Goal: Information Seeking & Learning: Learn about a topic

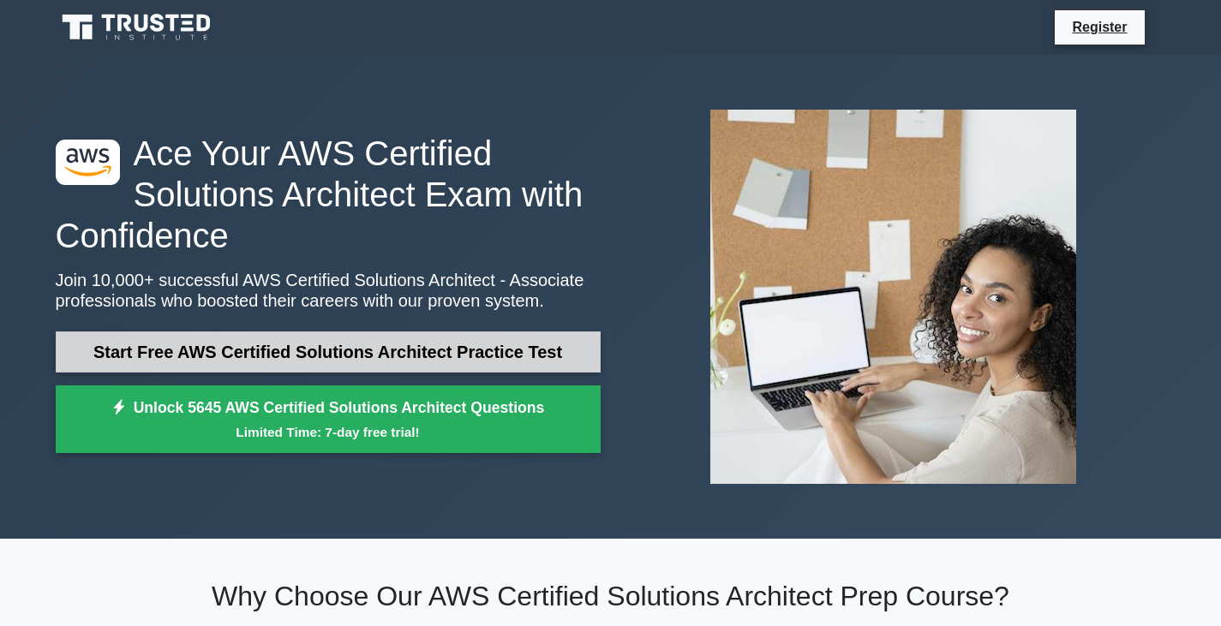
click at [400, 342] on link "Start Free AWS Certified Solutions Architect Practice Test" at bounding box center [328, 352] width 545 height 41
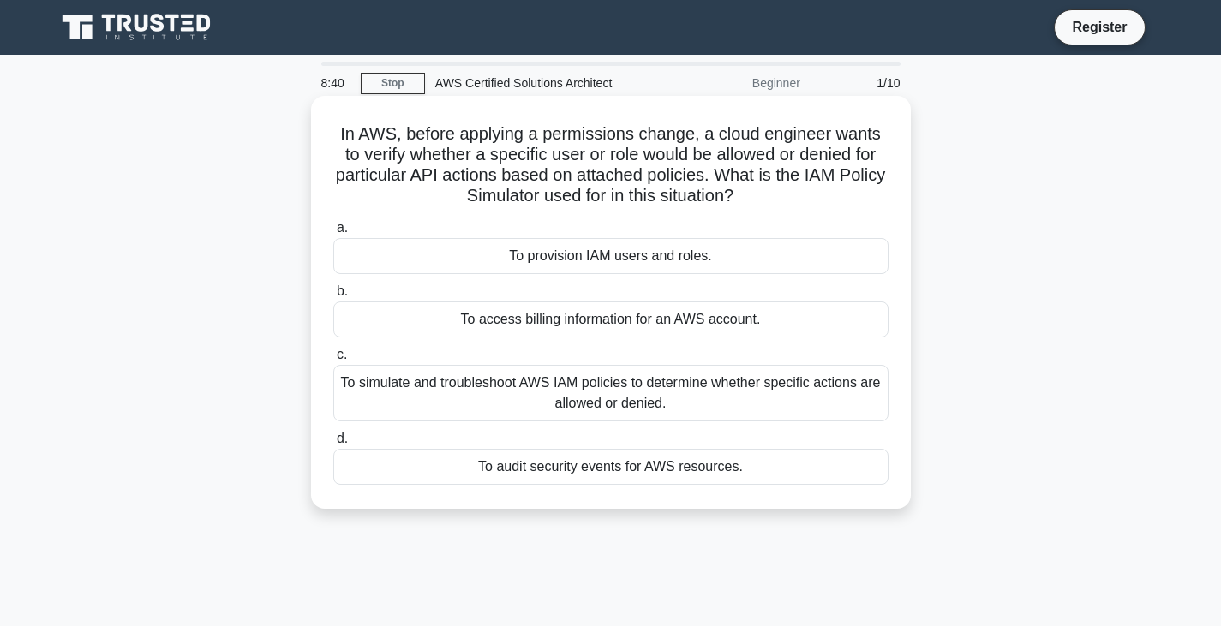
click at [500, 375] on div "To simulate and troubleshoot AWS IAM policies to determine whether specific act…" at bounding box center [610, 393] width 555 height 57
click at [333, 361] on input "c. To simulate and troubleshoot AWS IAM policies to determine whether specific …" at bounding box center [333, 355] width 0 height 11
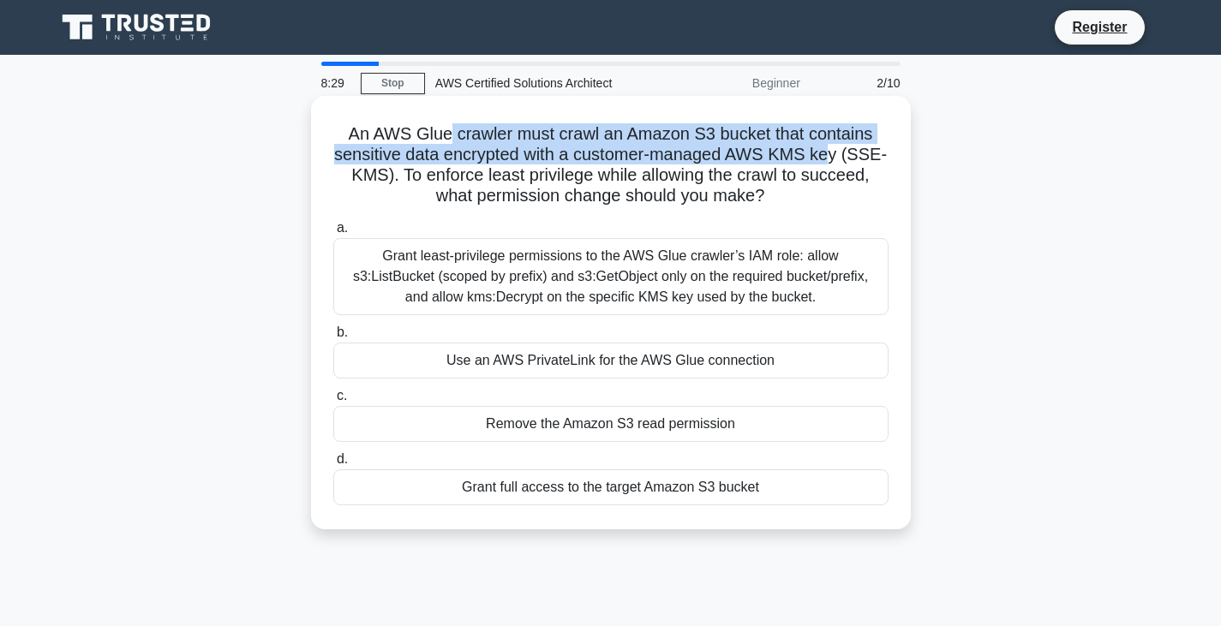
drag, startPoint x: 445, startPoint y: 135, endPoint x: 861, endPoint y: 152, distance: 415.8
click at [861, 152] on h5 "An AWS Glue crawler must crawl an Amazon S3 bucket that contains sensitive data…" at bounding box center [611, 165] width 559 height 84
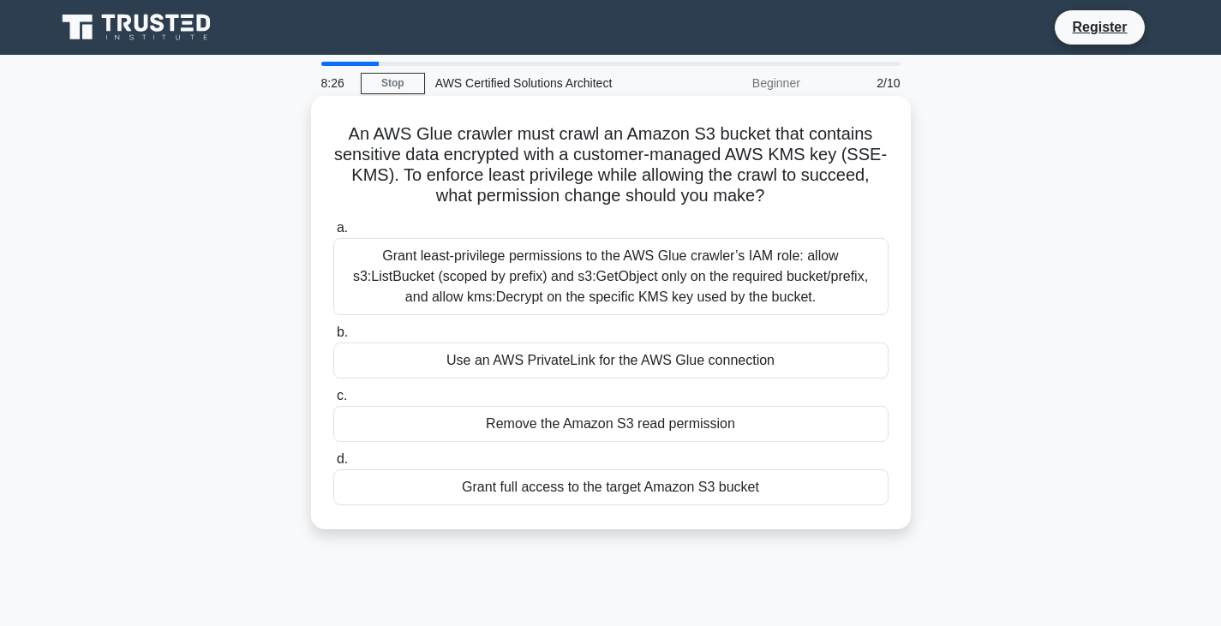
click at [385, 173] on h5 "An AWS Glue crawler must crawl an Amazon S3 bucket that contains sensitive data…" at bounding box center [611, 165] width 559 height 84
drag, startPoint x: 395, startPoint y: 173, endPoint x: 781, endPoint y: 201, distance: 387.4
click at [781, 201] on h5 "An AWS Glue crawler must crawl an Amazon S3 bucket that contains sensitive data…" at bounding box center [611, 165] width 559 height 84
click at [781, 201] on icon ".spinner_0XTQ{transform-origin:center;animation:spinner_y6GP .75s linear infini…" at bounding box center [774, 197] width 21 height 21
drag, startPoint x: 340, startPoint y: 133, endPoint x: 821, endPoint y: 208, distance: 486.5
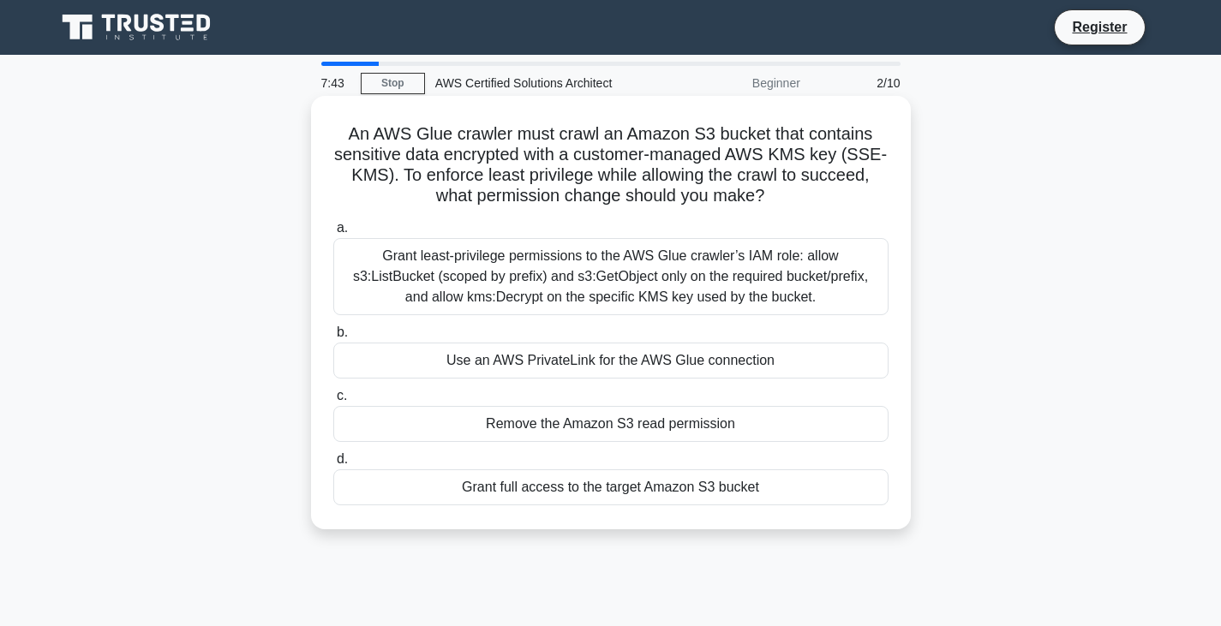
click at [821, 208] on div "An AWS Glue crawler must crawl an Amazon S3 bucket that contains sensitive data…" at bounding box center [611, 313] width 586 height 420
drag, startPoint x: 543, startPoint y: 298, endPoint x: 783, endPoint y: 308, distance: 240.1
click at [783, 308] on div "Grant least-privilege permissions to the AWS Glue crawler’s IAM role: allow s3:…" at bounding box center [610, 276] width 555 height 77
click at [488, 294] on div "Grant least-privilege permissions to the AWS Glue crawler’s IAM role: allow s3:…" at bounding box center [610, 276] width 555 height 77
click at [333, 234] on input "a. Grant least-privilege permissions to the AWS Glue crawler’s IAM role: allow …" at bounding box center [333, 228] width 0 height 11
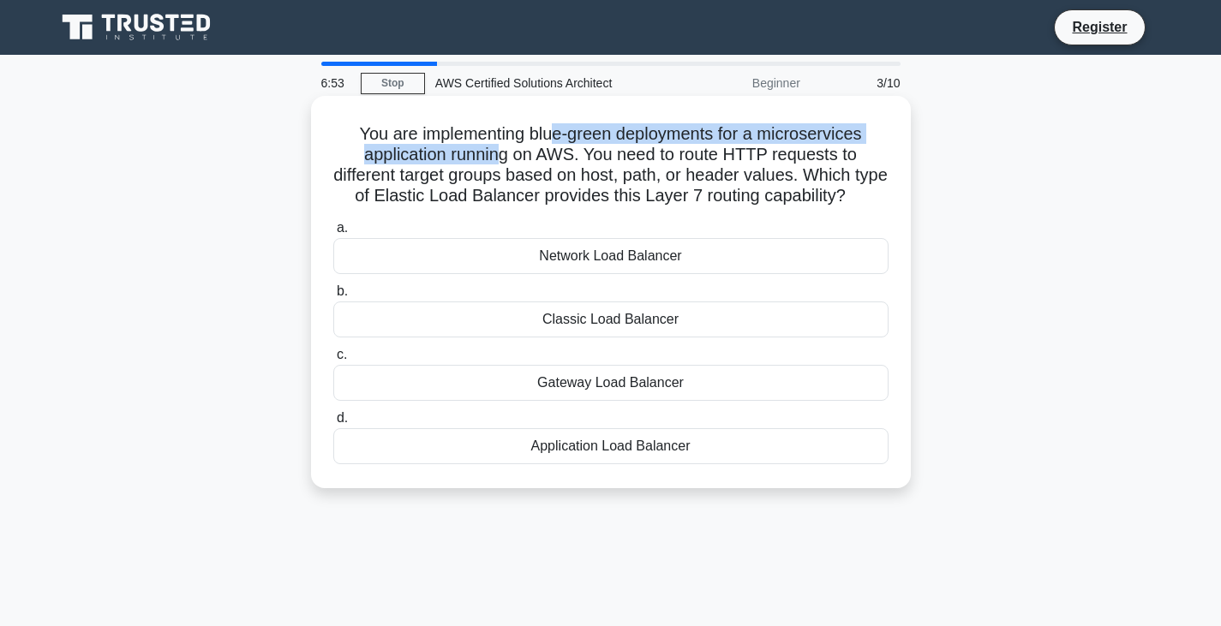
drag, startPoint x: 556, startPoint y: 136, endPoint x: 500, endPoint y: 158, distance: 60.0
click at [500, 158] on h5 "You are implementing blue-green deployments for a microservices application run…" at bounding box center [611, 165] width 559 height 84
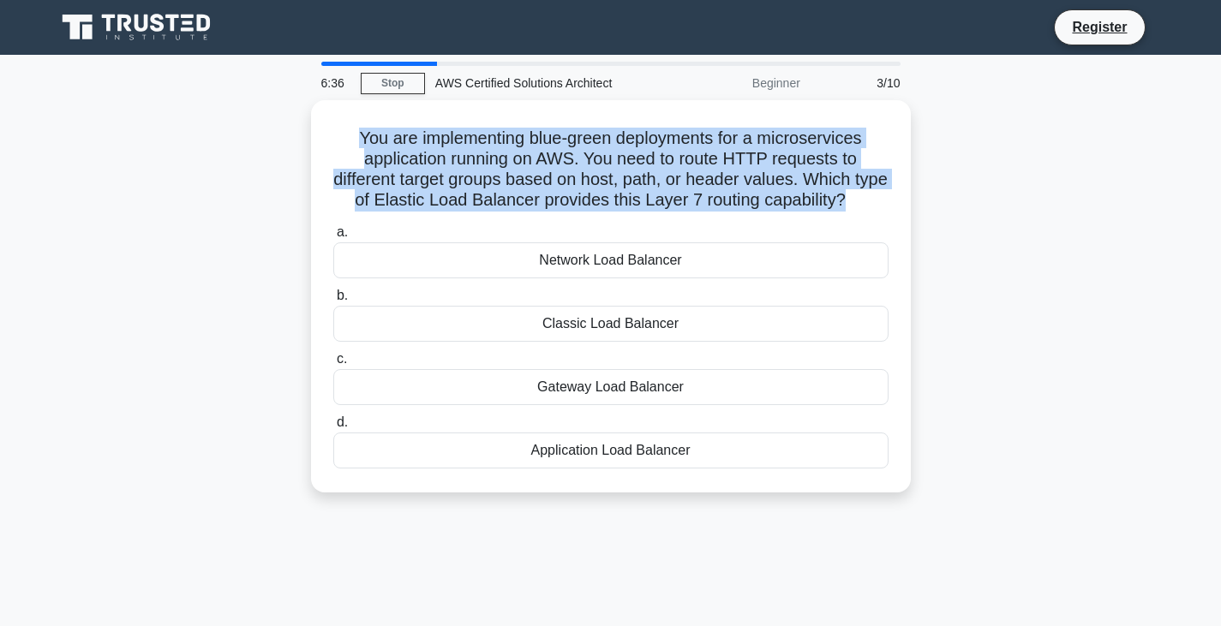
drag, startPoint x: 348, startPoint y: 125, endPoint x: 924, endPoint y: 192, distance: 580.4
click at [924, 192] on div "You are implementing blue-green deployments for a microservices application run…" at bounding box center [610, 306] width 1131 height 413
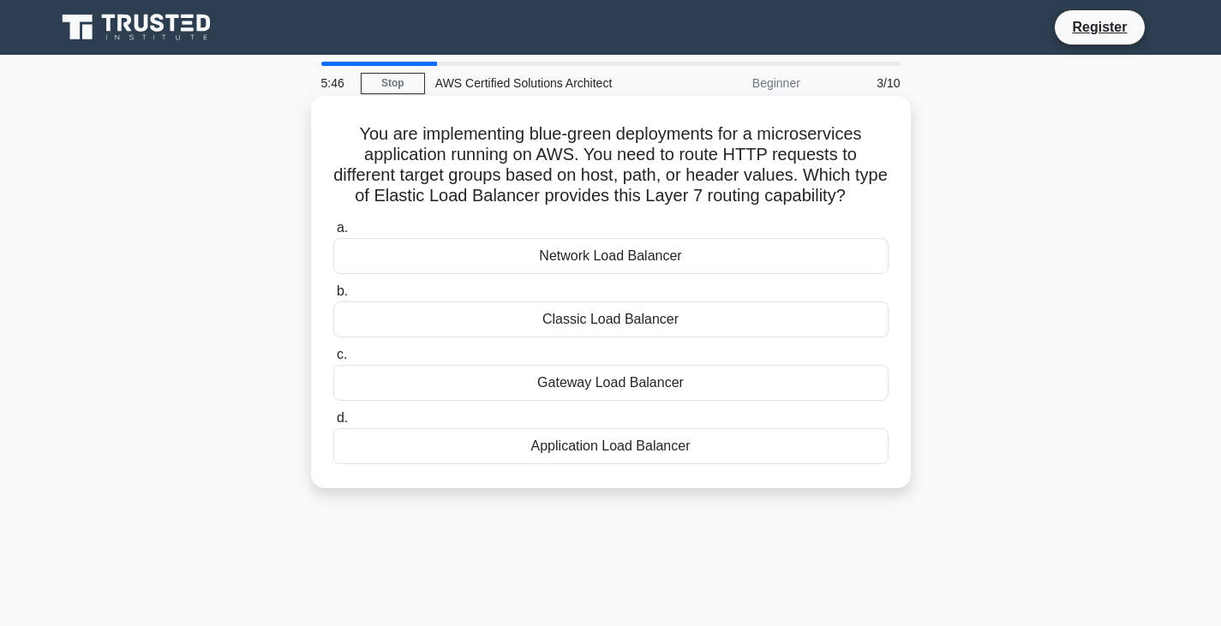
click at [724, 274] on div "Network Load Balancer" at bounding box center [610, 256] width 555 height 36
click at [333, 234] on input "a. Network Load Balancer" at bounding box center [333, 228] width 0 height 11
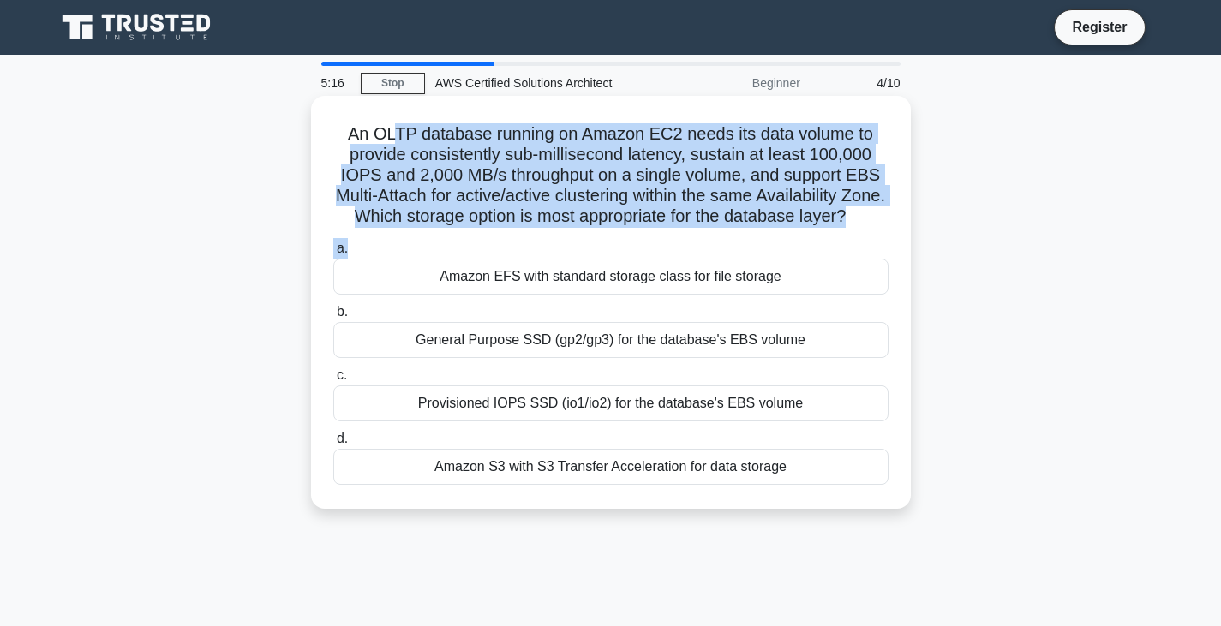
drag, startPoint x: 390, startPoint y: 130, endPoint x: 776, endPoint y: 253, distance: 405.3
click at [776, 253] on div "An OLTP database running on Amazon EC2 needs its data volume to provide consist…" at bounding box center [611, 302] width 586 height 399
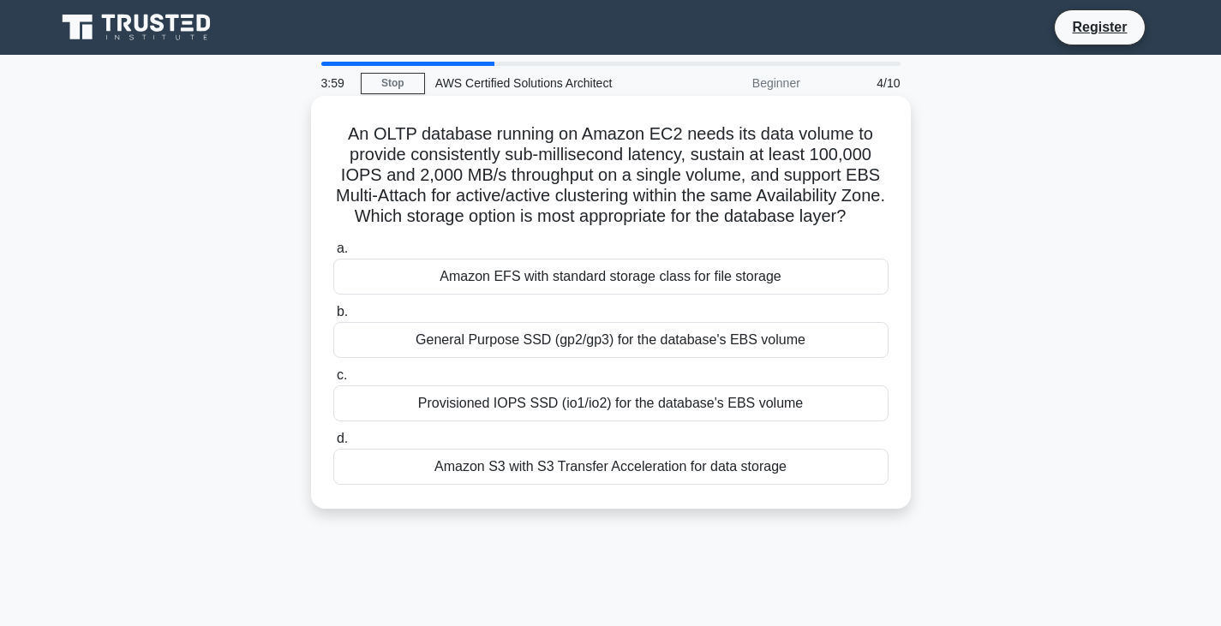
click at [589, 485] on div "Amazon S3 with S3 Transfer Acceleration for data storage" at bounding box center [610, 467] width 555 height 36
click at [333, 445] on input "d. Amazon S3 with S3 Transfer Acceleration for data storage" at bounding box center [333, 438] width 0 height 11
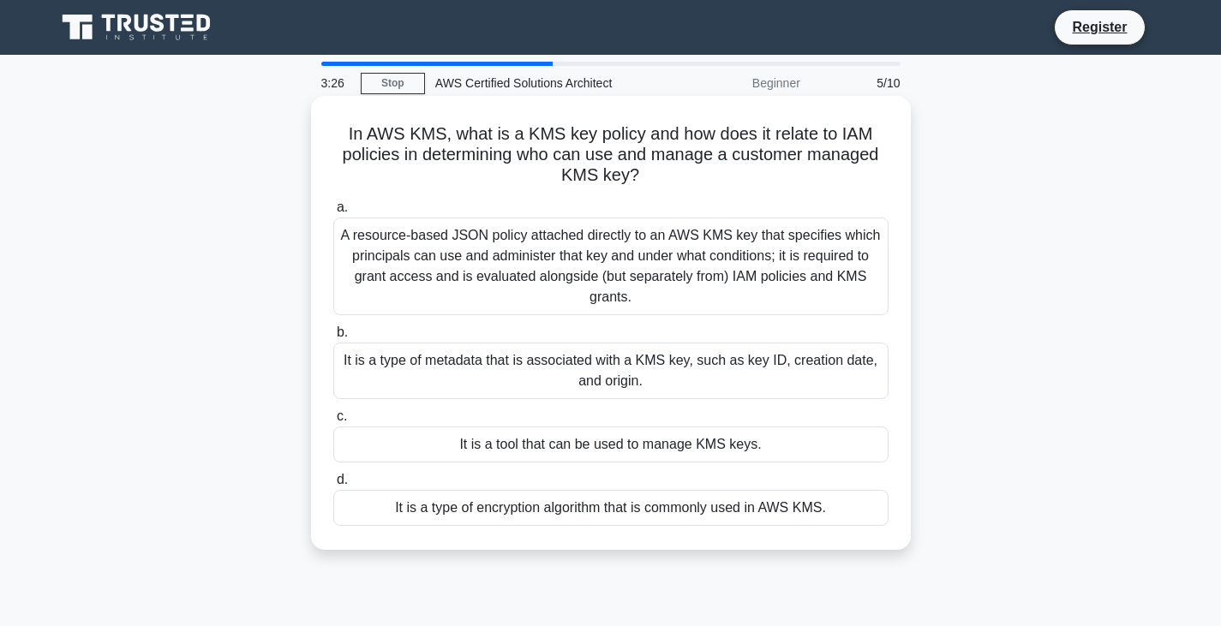
click at [557, 461] on div "It is a tool that can be used to manage KMS keys." at bounding box center [610, 445] width 555 height 36
click at [333, 422] on input "c. It is a tool that can be used to manage KMS keys." at bounding box center [333, 416] width 0 height 11
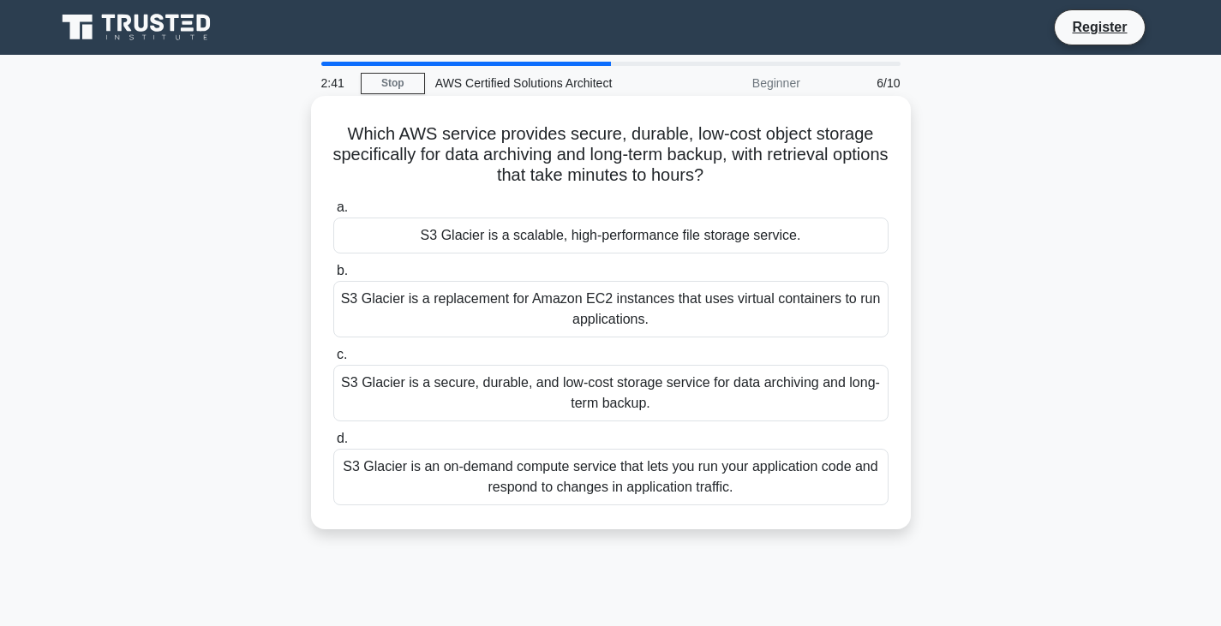
click at [565, 397] on div "S3 Glacier is a secure, durable, and low-cost storage service for data archivin…" at bounding box center [610, 393] width 555 height 57
click at [333, 361] on input "c. S3 Glacier is a secure, durable, and low-cost storage service for data archi…" at bounding box center [333, 355] width 0 height 11
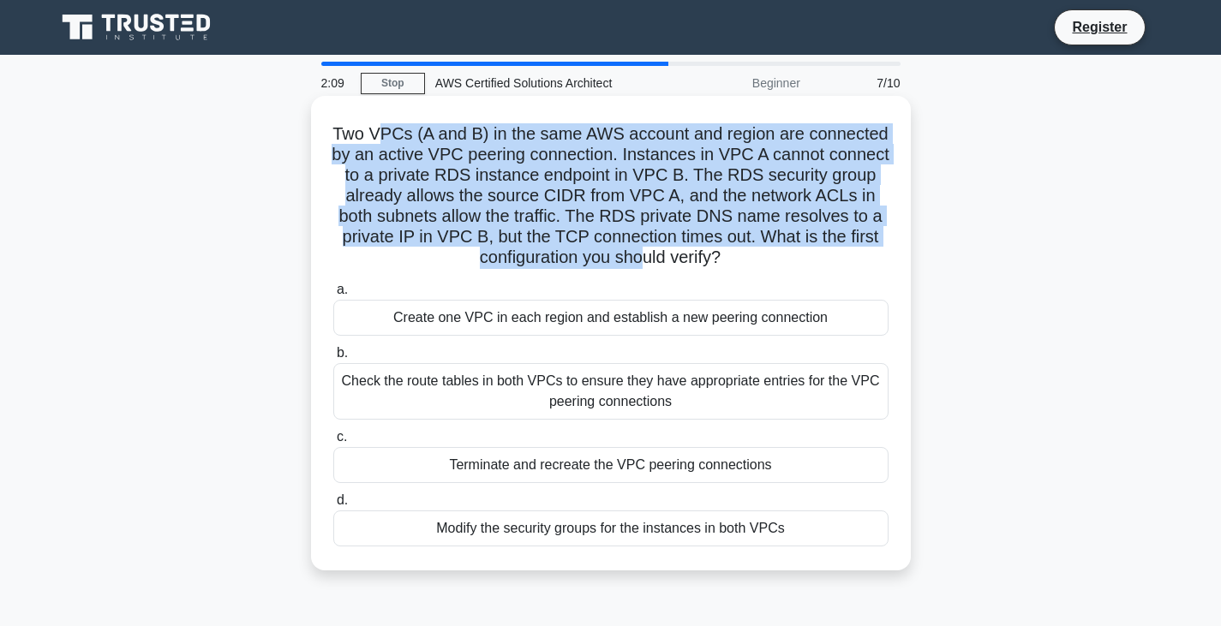
drag, startPoint x: 374, startPoint y: 132, endPoint x: 703, endPoint y: 255, distance: 351.3
click at [703, 255] on h5 "Two VPCs (A and B) in the same AWS account and region are connected by an activ…" at bounding box center [611, 196] width 559 height 146
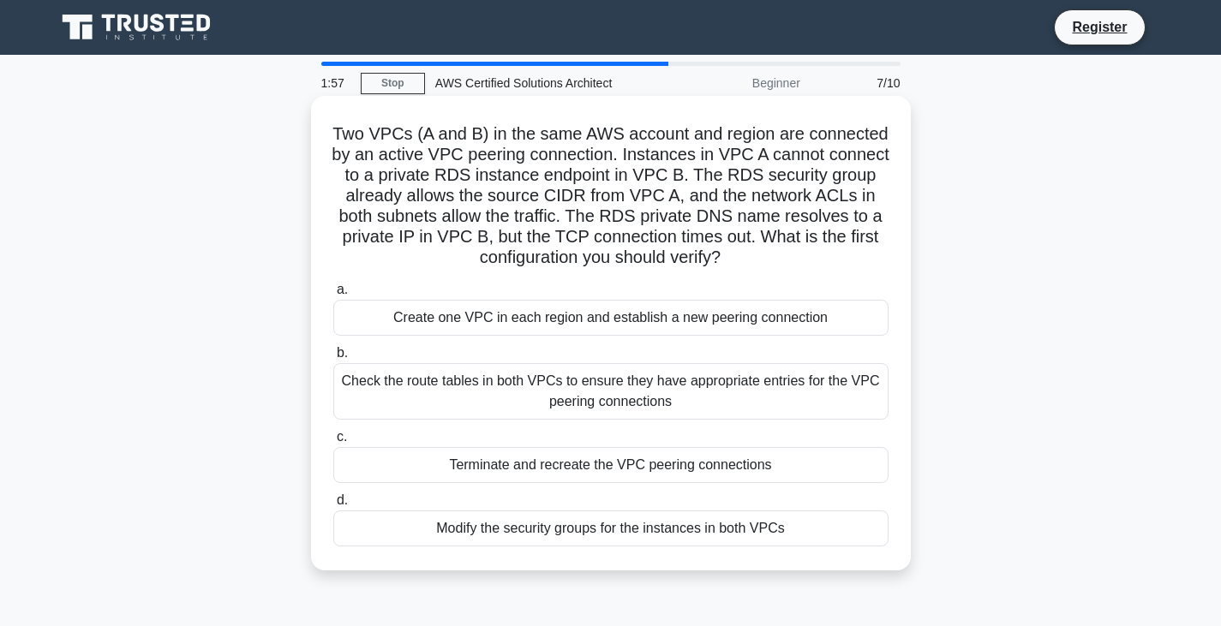
click at [597, 394] on div "Check the route tables in both VPCs to ensure they have appropriate entries for…" at bounding box center [610, 391] width 555 height 57
click at [333, 359] on input "b. Check the route tables in both VPCs to ensure they have appropriate entries …" at bounding box center [333, 353] width 0 height 11
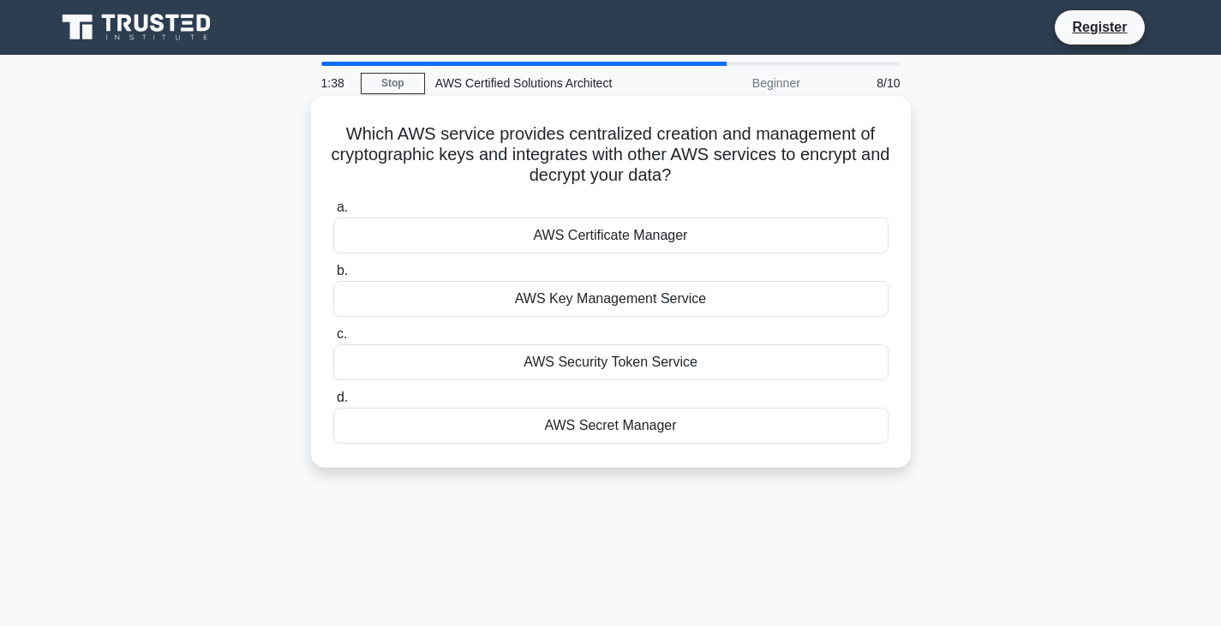
drag, startPoint x: 361, startPoint y: 133, endPoint x: 722, endPoint y: 183, distance: 365.0
click at [722, 183] on h5 "Which AWS service provides centralized creation and management of cryptographic…" at bounding box center [611, 154] width 559 height 63
click at [650, 432] on div "AWS Secret Manager" at bounding box center [610, 426] width 555 height 36
click at [333, 403] on input "d. AWS Secret Manager" at bounding box center [333, 397] width 0 height 11
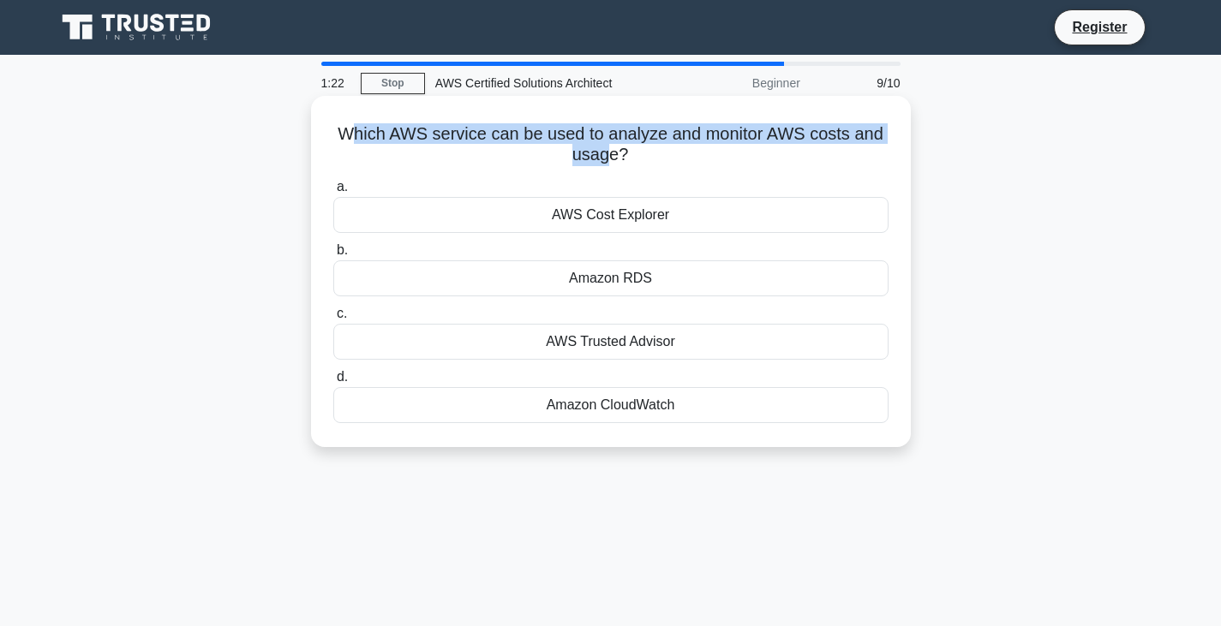
drag, startPoint x: 352, startPoint y: 137, endPoint x: 604, endPoint y: 159, distance: 252.8
click at [604, 159] on h5 "Which AWS service can be used to analyze and monitor AWS costs and usage? .spin…" at bounding box center [611, 144] width 559 height 43
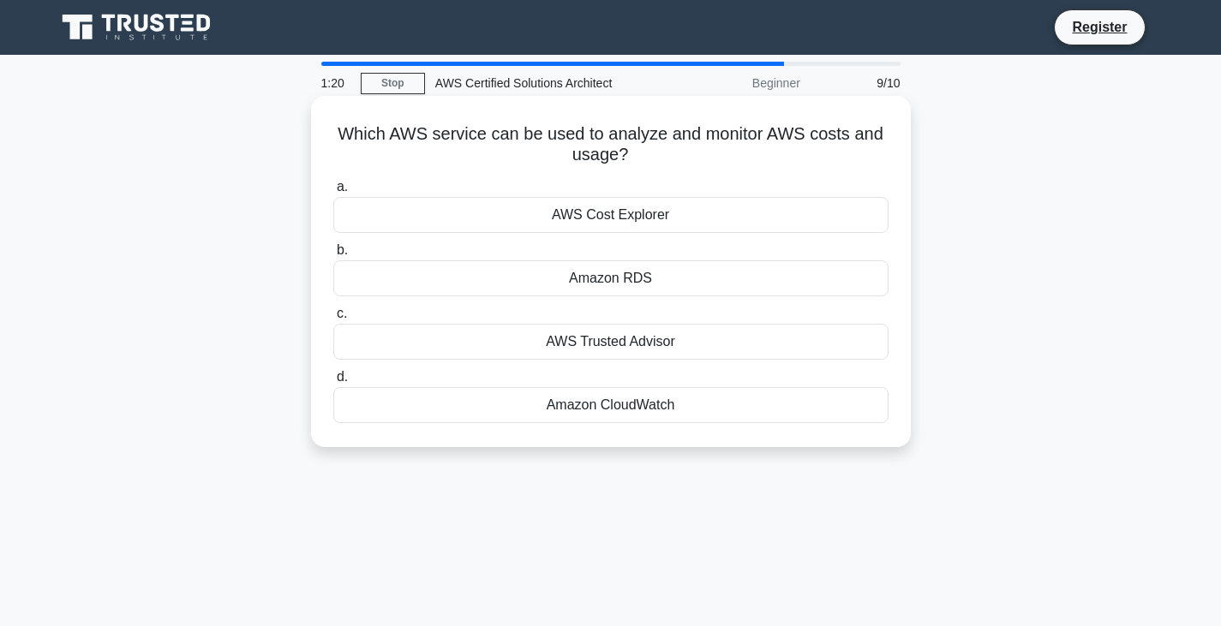
click at [637, 218] on div "AWS Cost Explorer" at bounding box center [610, 215] width 555 height 36
click at [333, 193] on input "a. AWS Cost Explorer" at bounding box center [333, 187] width 0 height 11
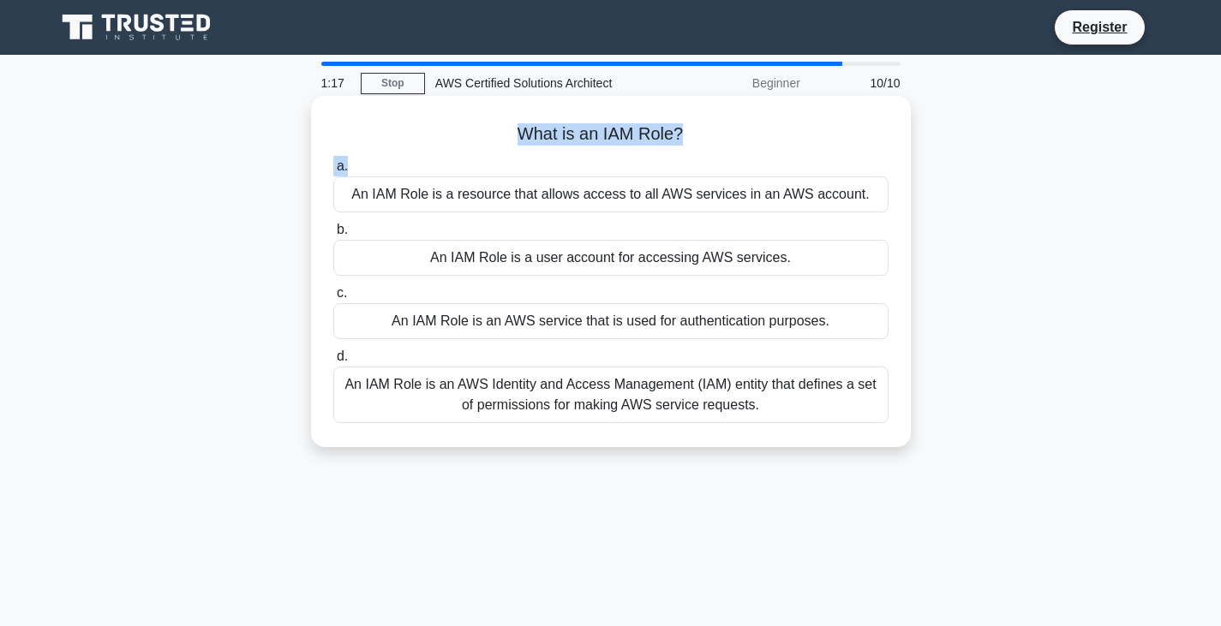
drag, startPoint x: 511, startPoint y: 140, endPoint x: 696, endPoint y: 150, distance: 184.5
click at [696, 150] on div "What is an IAM Role? .spinner_0XTQ{transform-origin:center;animation:spinner_y6…" at bounding box center [611, 272] width 586 height 338
click at [593, 409] on div "An IAM Role is an AWS Identity and Access Management (IAM) entity that defines …" at bounding box center [610, 395] width 555 height 57
click at [333, 362] on input "d. An IAM Role is an AWS Identity and Access Management (IAM) entity that defin…" at bounding box center [333, 356] width 0 height 11
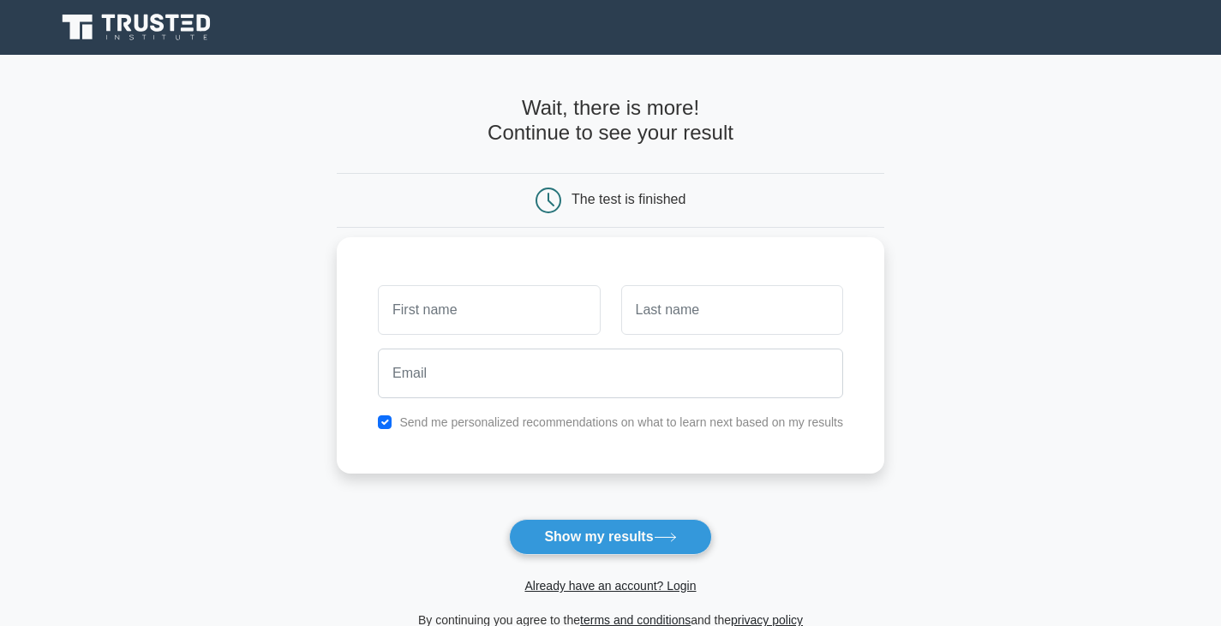
click at [493, 300] on input "text" at bounding box center [489, 310] width 222 height 50
type input "[PERSON_NAME]"
click at [667, 317] on input "text" at bounding box center [732, 310] width 222 height 50
type input "Penmetsa"
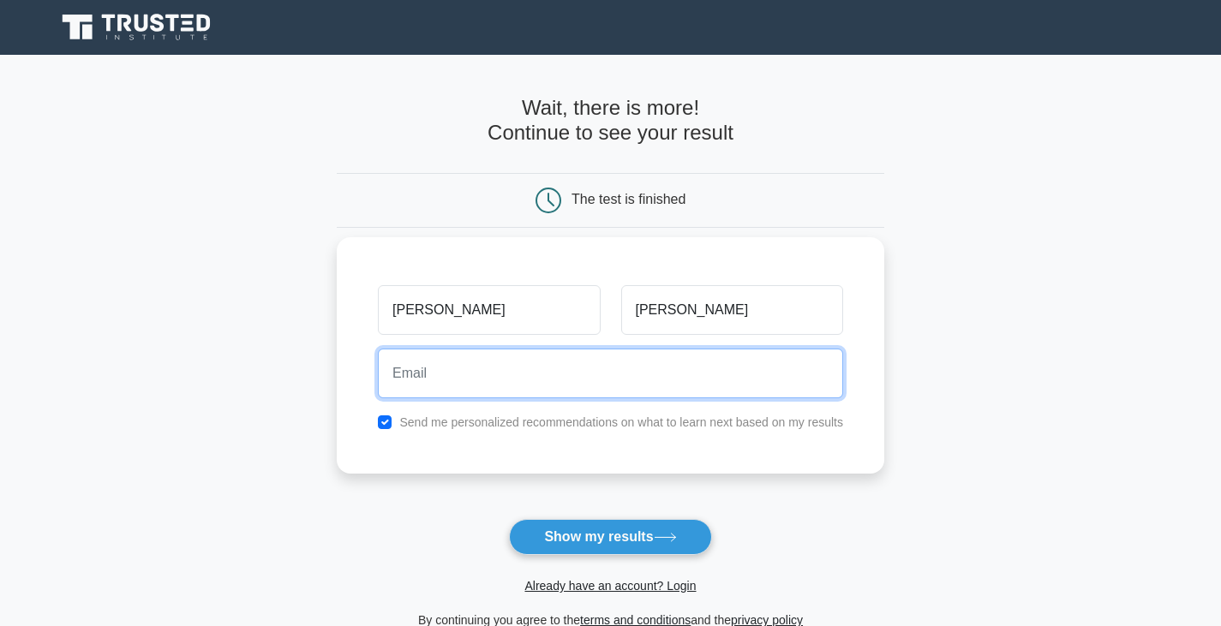
click at [541, 371] on input "email" at bounding box center [610, 374] width 465 height 50
type input "lpenmetsa7@gmail.com"
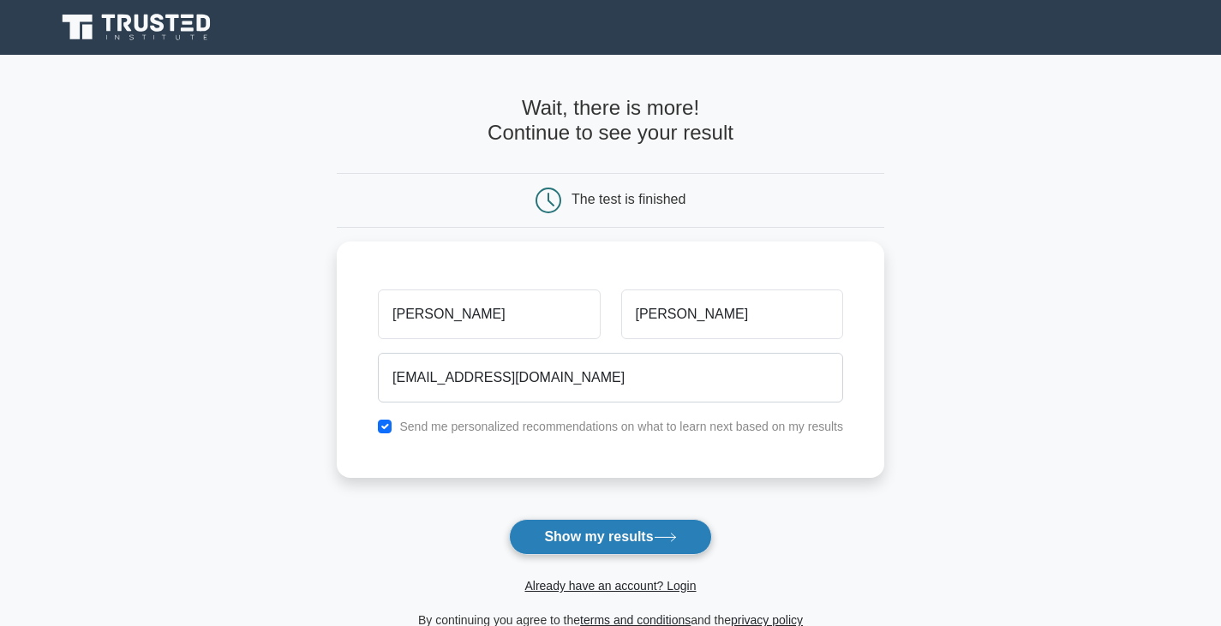
click at [622, 545] on button "Show my results" at bounding box center [610, 537] width 202 height 36
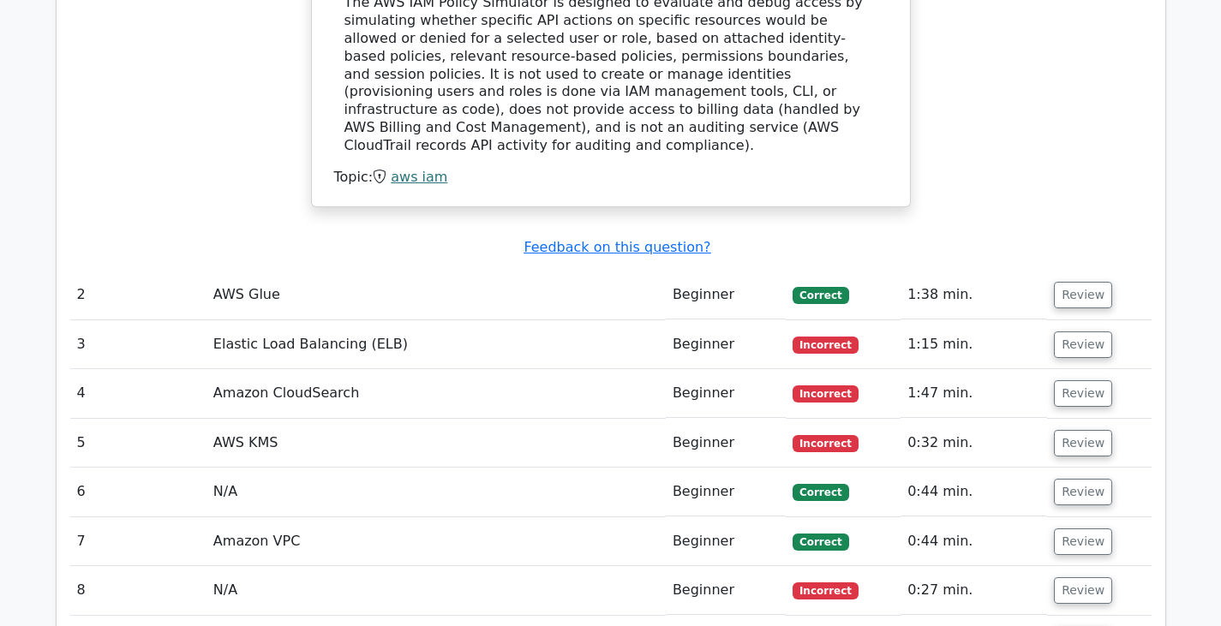
scroll to position [1893, 0]
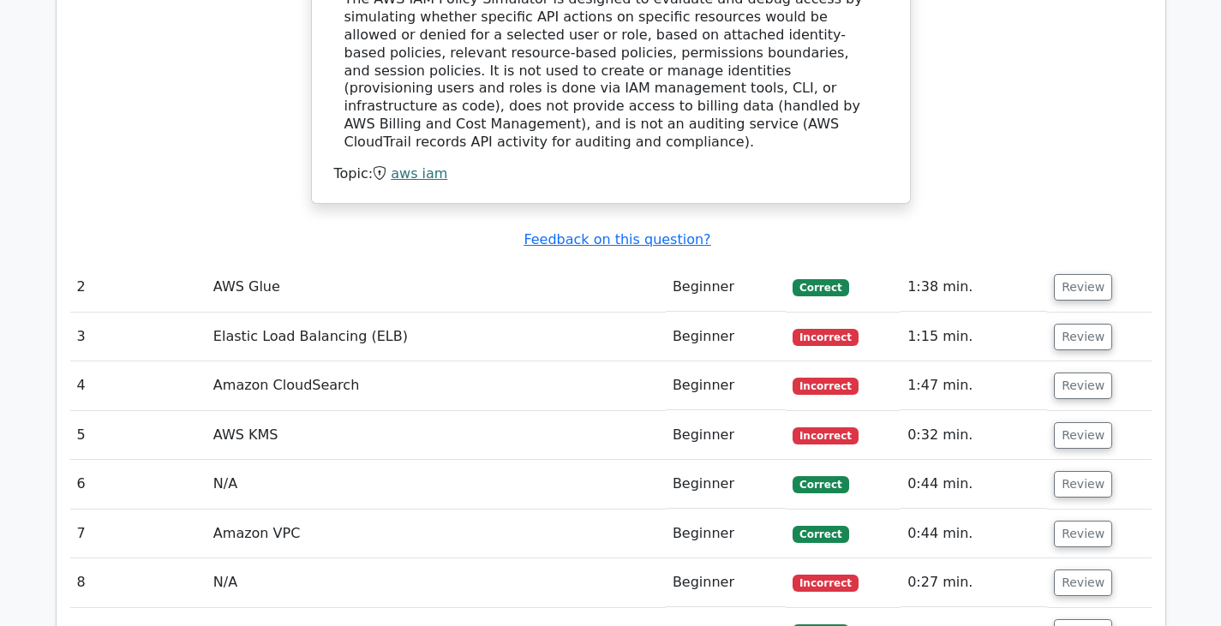
click at [575, 263] on td "AWS Glue" at bounding box center [435, 287] width 459 height 49
click at [1077, 274] on button "Review" at bounding box center [1083, 287] width 58 height 27
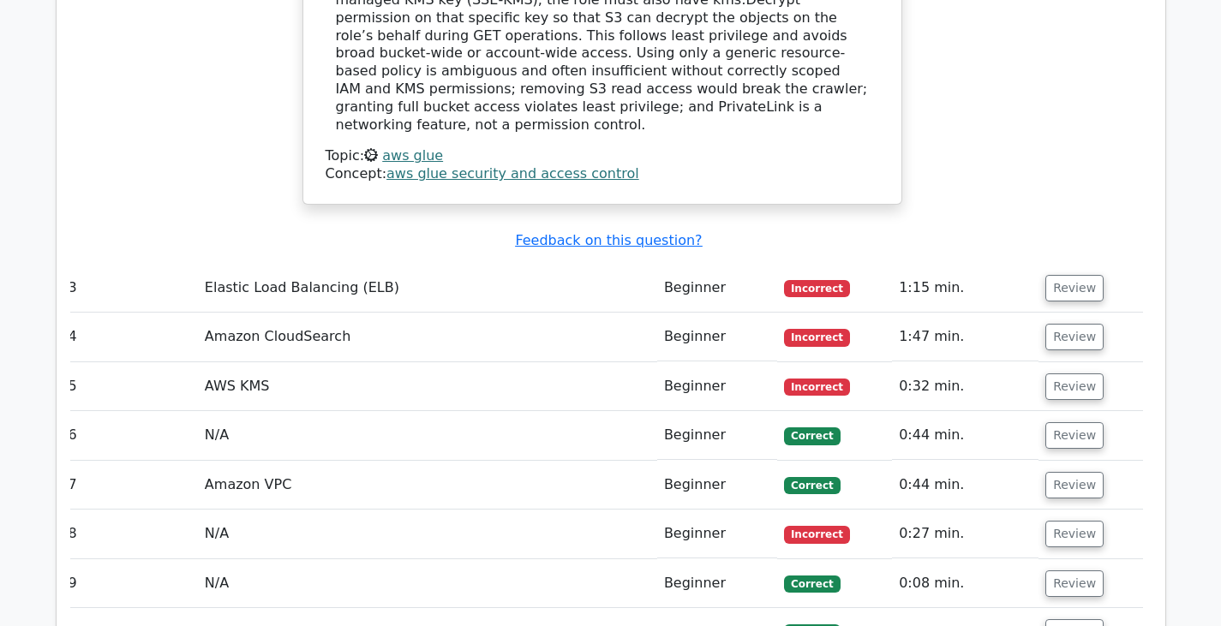
scroll to position [2790, 0]
click at [1073, 274] on button "Review" at bounding box center [1074, 287] width 58 height 27
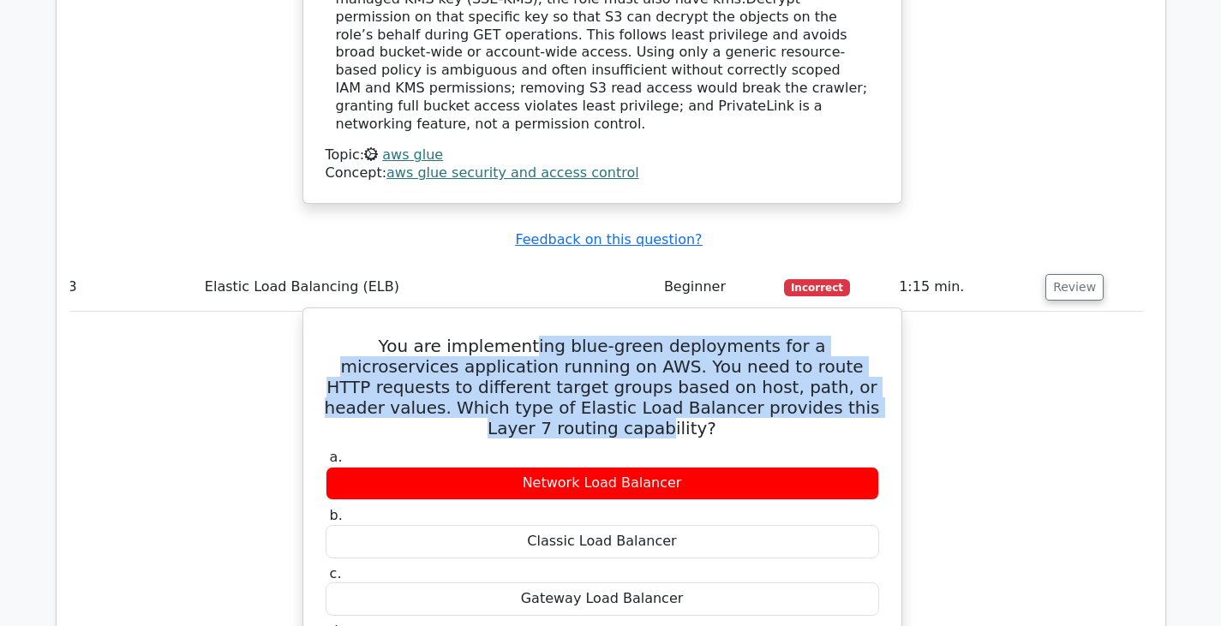
drag, startPoint x: 488, startPoint y: 192, endPoint x: 857, endPoint y: 260, distance: 374.7
click at [857, 336] on h5 "You are implementing blue-green deployments for a microservices application run…" at bounding box center [602, 387] width 557 height 103
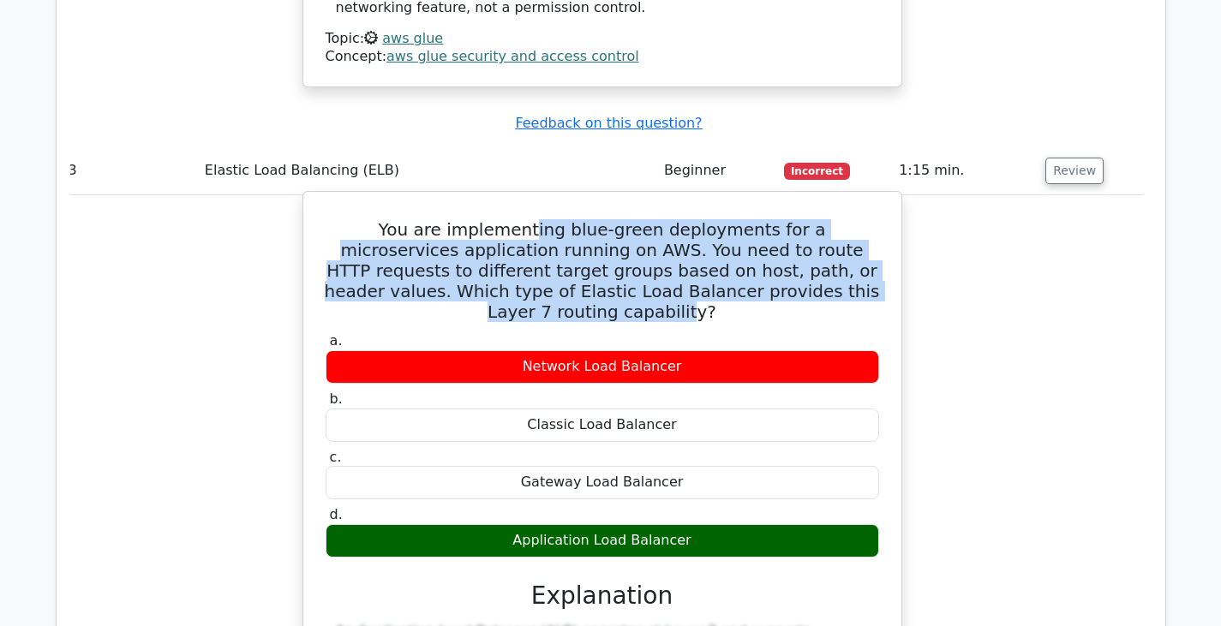
scroll to position [2908, 0]
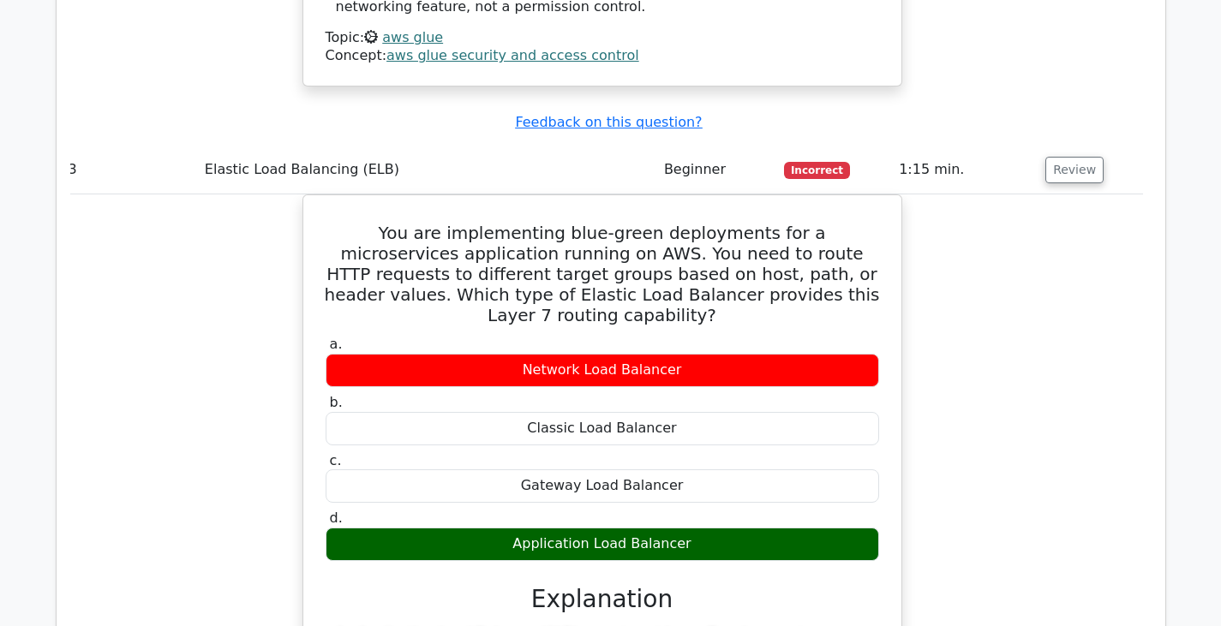
click at [983, 264] on div "You are implementing blue-green deployments for a microservices application run…" at bounding box center [602, 551] width 1081 height 714
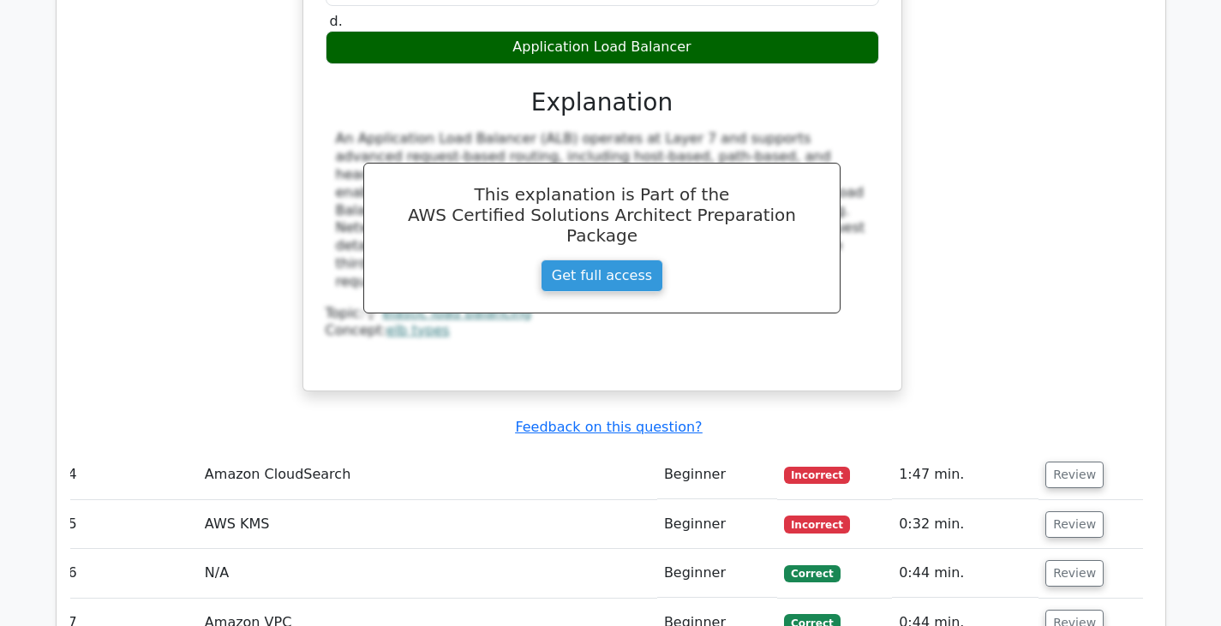
scroll to position [3405, 0]
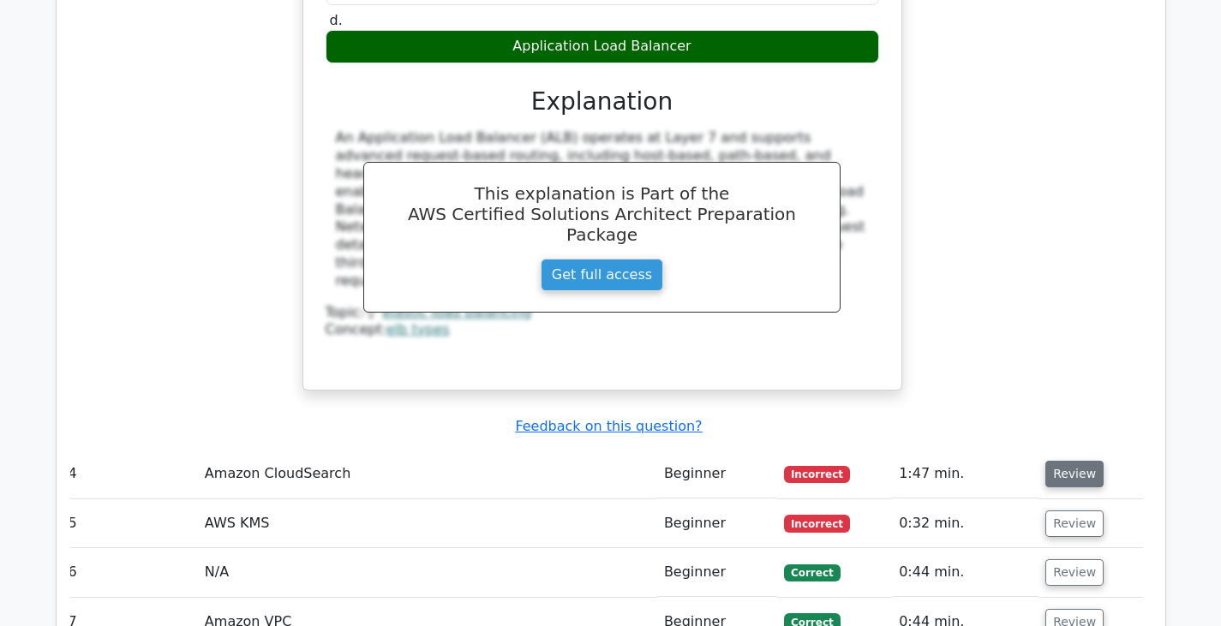
click at [1059, 461] on button "Review" at bounding box center [1074, 474] width 58 height 27
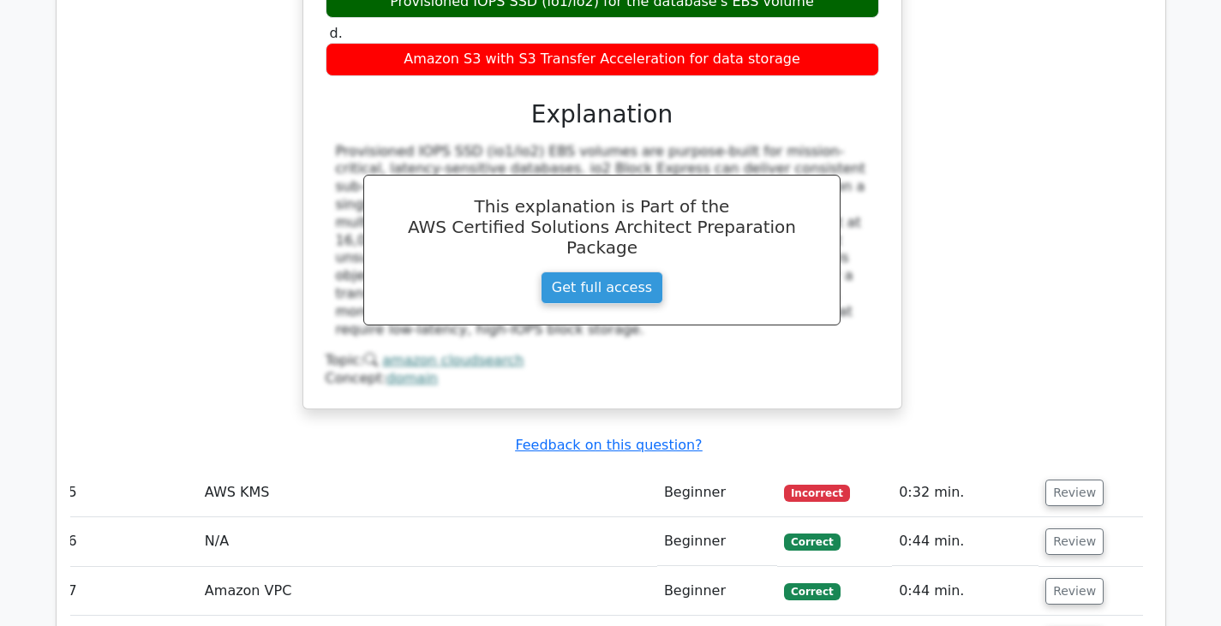
scroll to position [4216, 0]
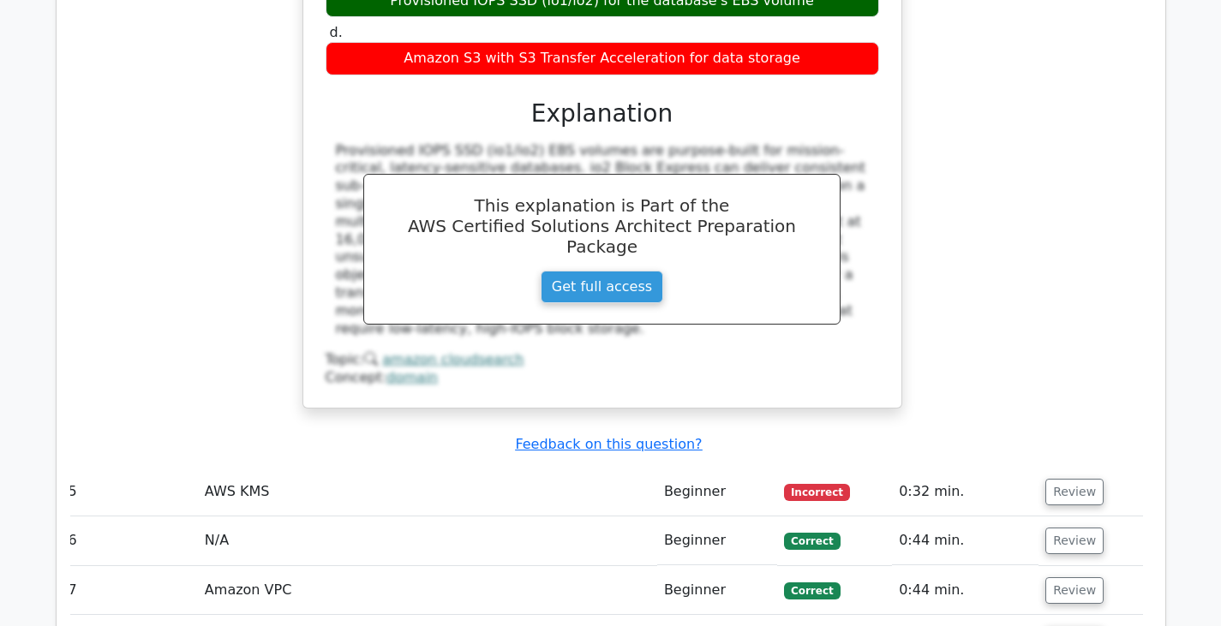
click at [1059, 479] on button "Review" at bounding box center [1074, 492] width 58 height 27
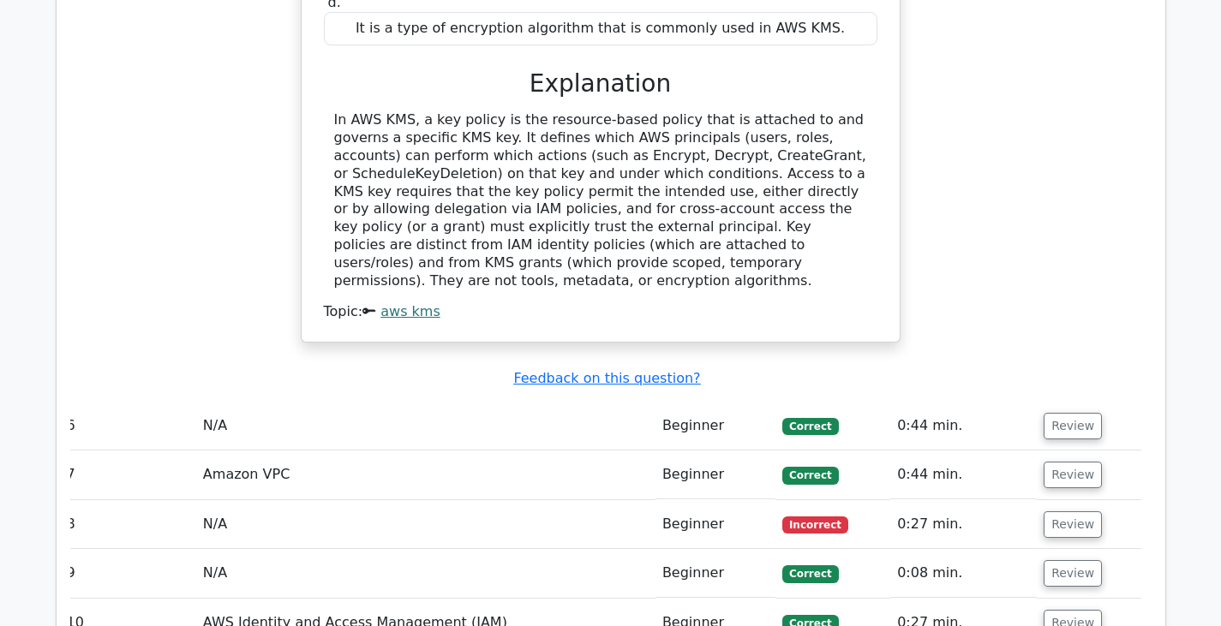
scroll to position [5088, 0]
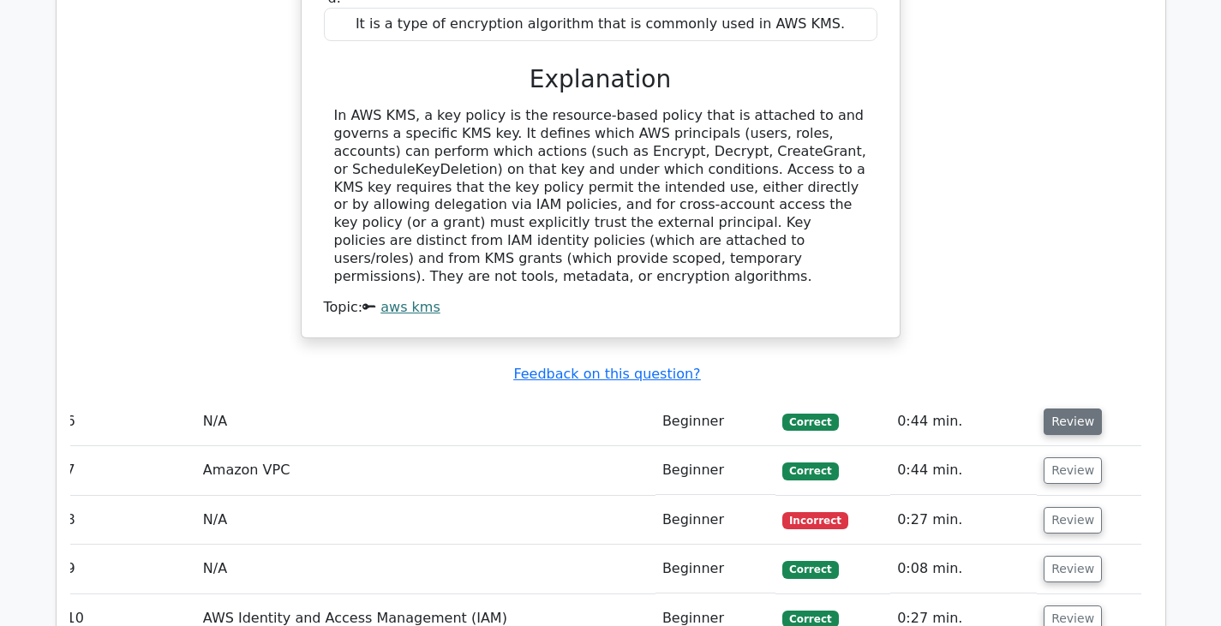
click at [1052, 409] on button "Review" at bounding box center [1072, 422] width 58 height 27
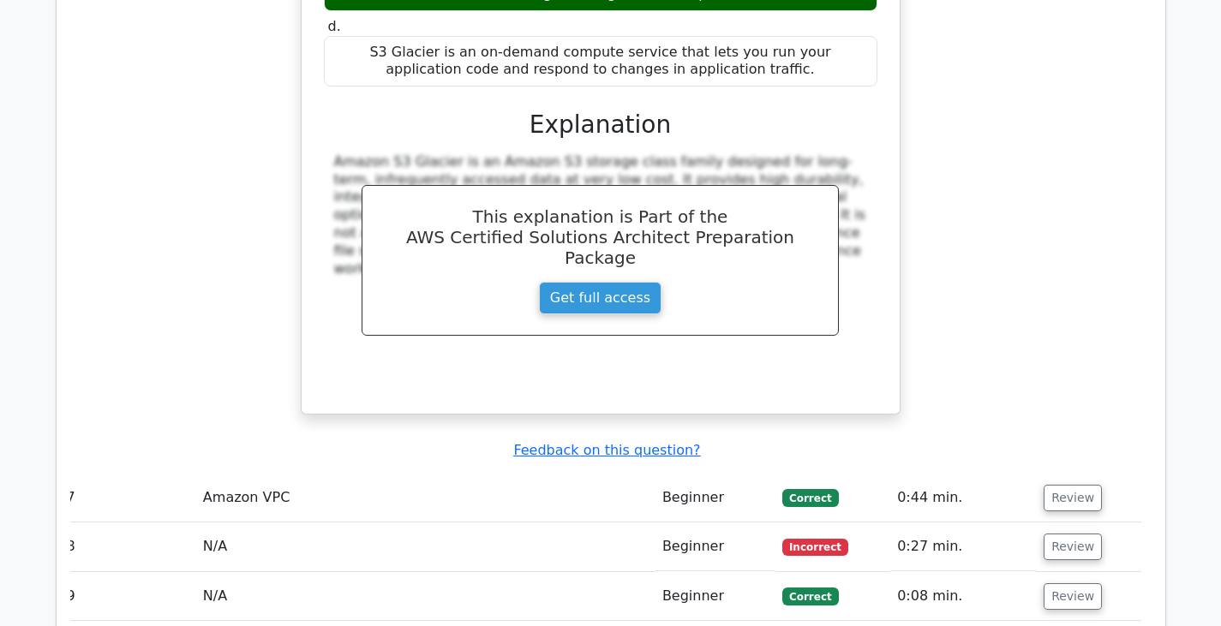
scroll to position [5827, 0]
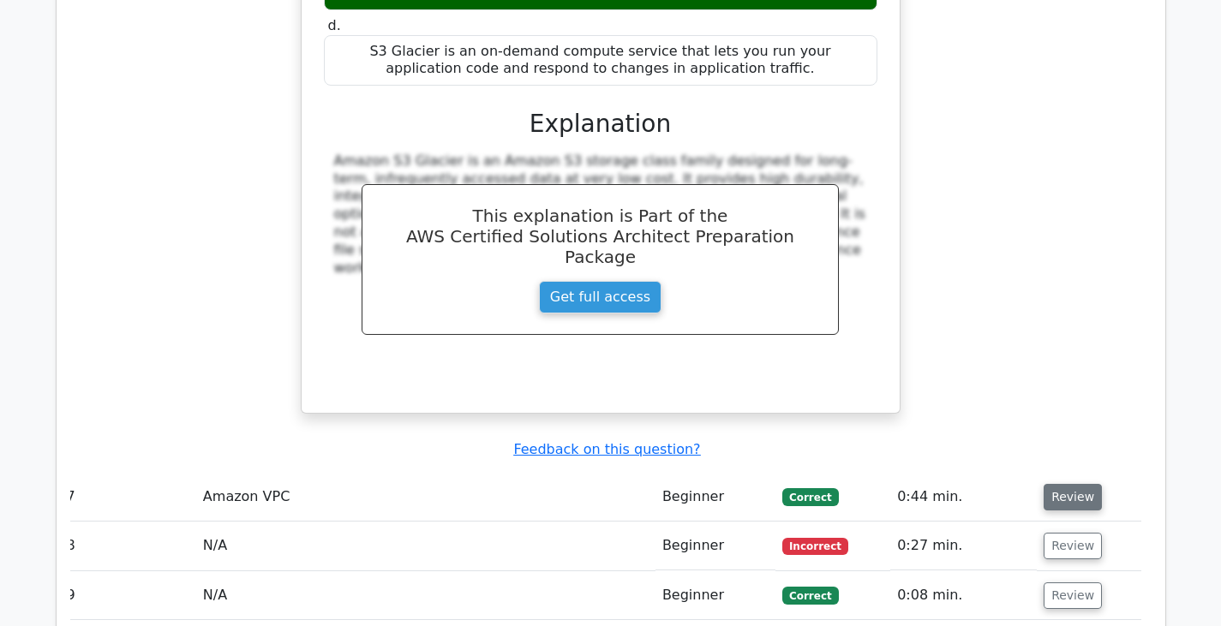
click at [1071, 484] on button "Review" at bounding box center [1072, 497] width 58 height 27
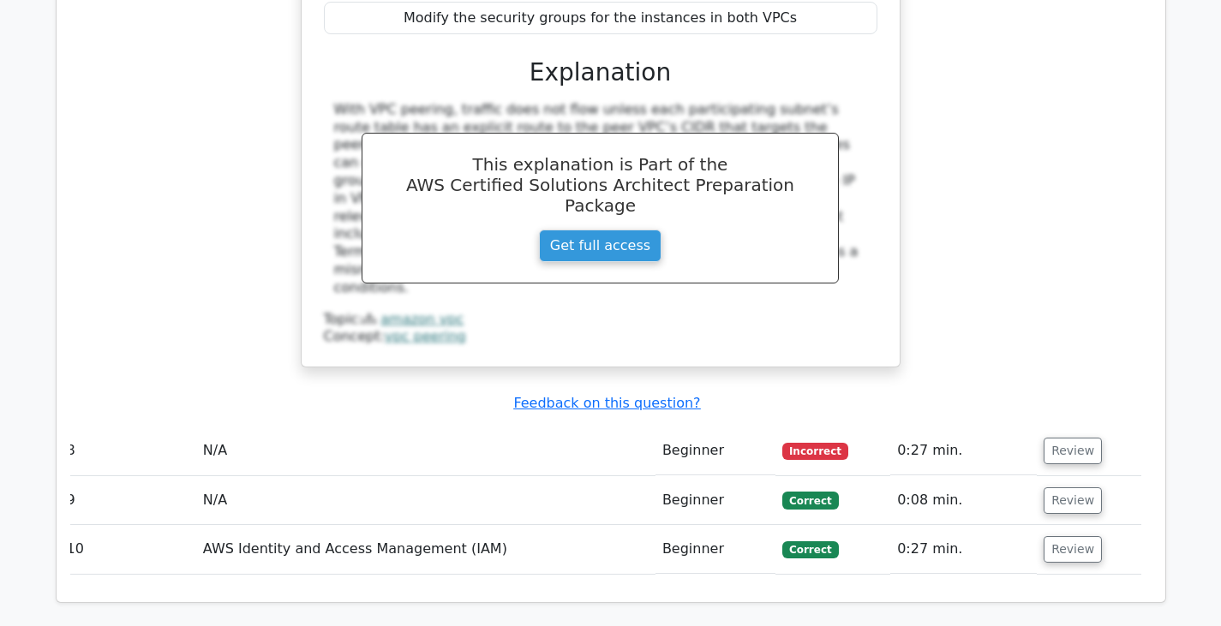
scroll to position [6761, 0]
click at [1079, 437] on button "Review" at bounding box center [1072, 450] width 58 height 27
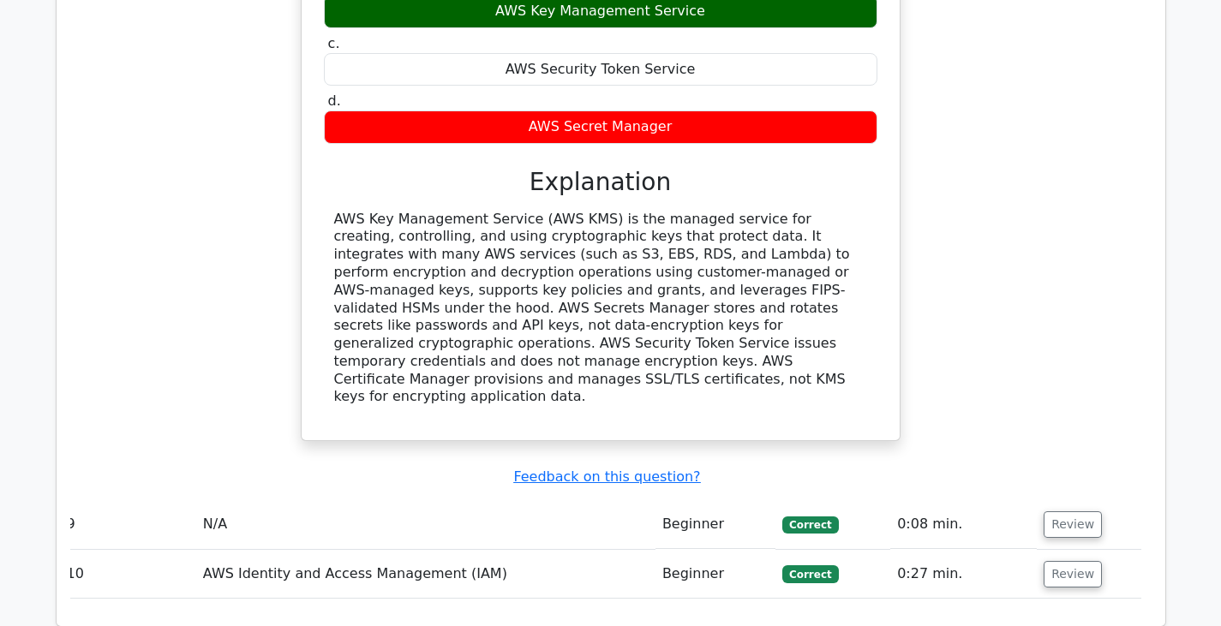
scroll to position [7419, 0]
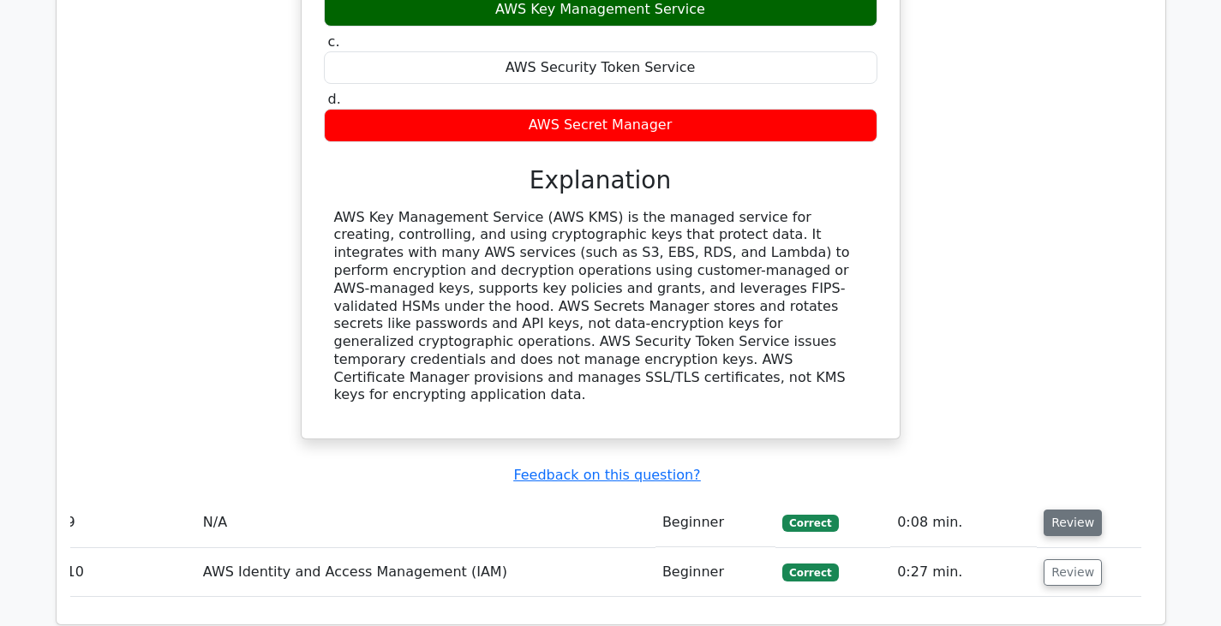
click at [1049, 510] on button "Review" at bounding box center [1072, 523] width 58 height 27
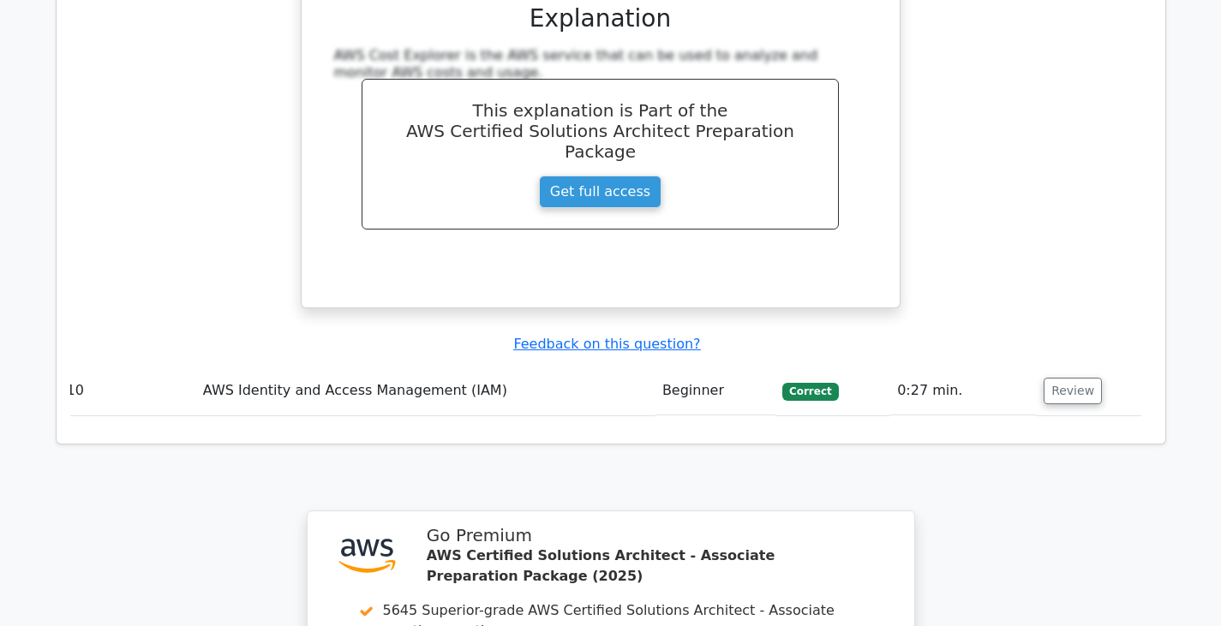
scroll to position [8293, 0]
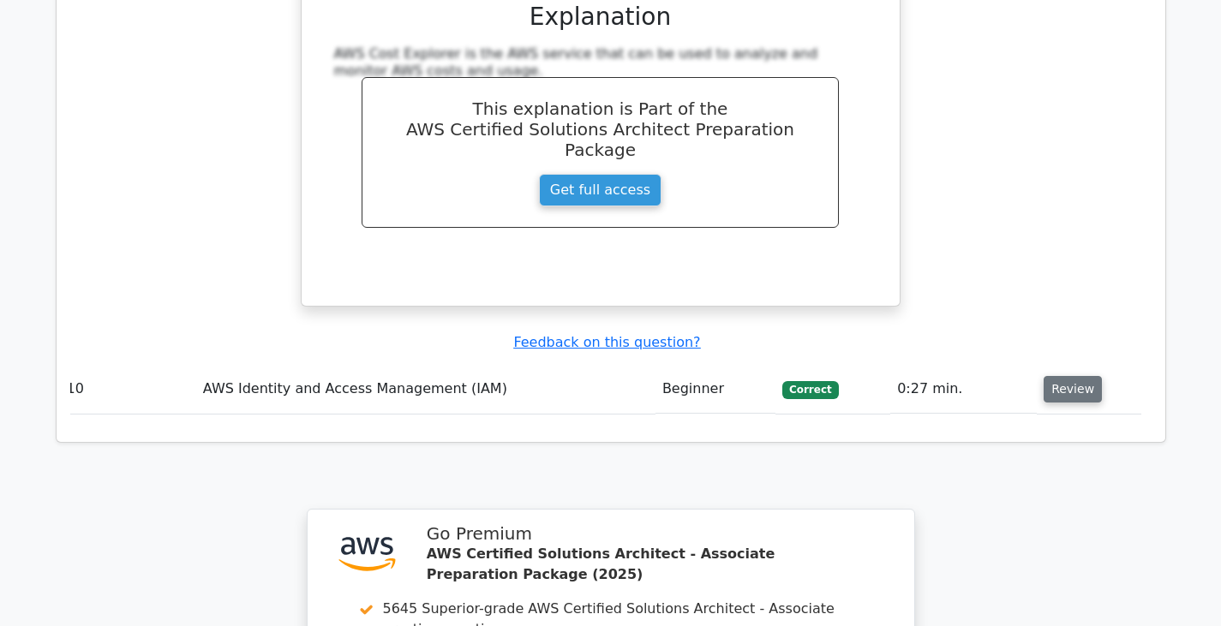
click at [1066, 376] on button "Review" at bounding box center [1072, 389] width 58 height 27
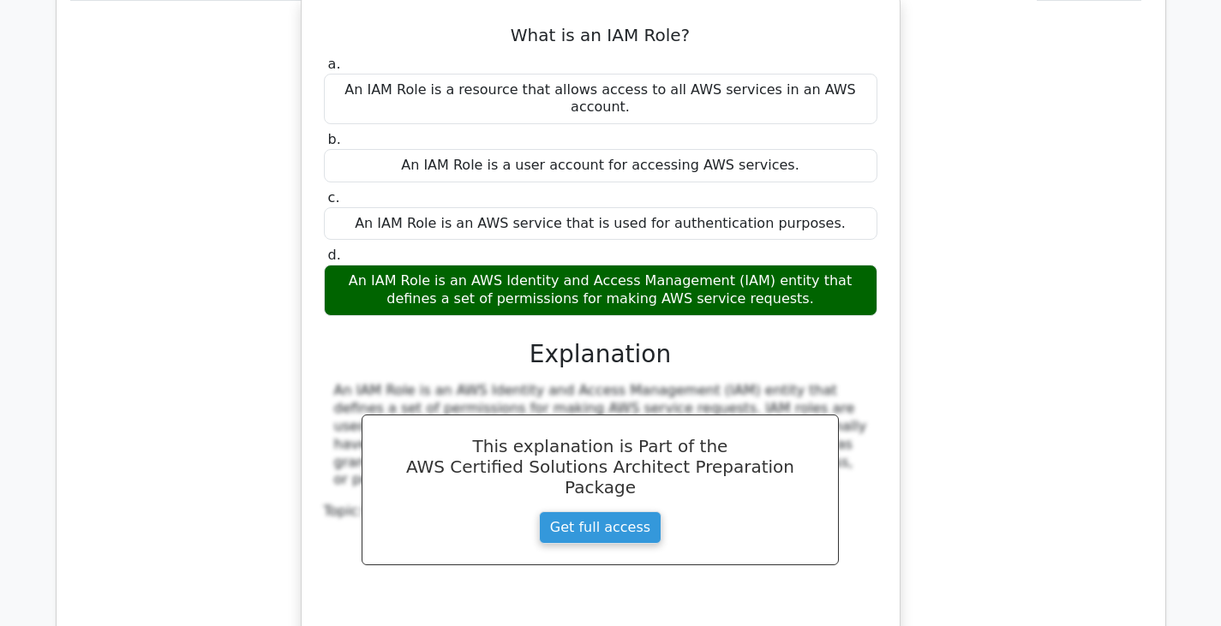
scroll to position [8704, 0]
